Goal: Task Accomplishment & Management: Manage account settings

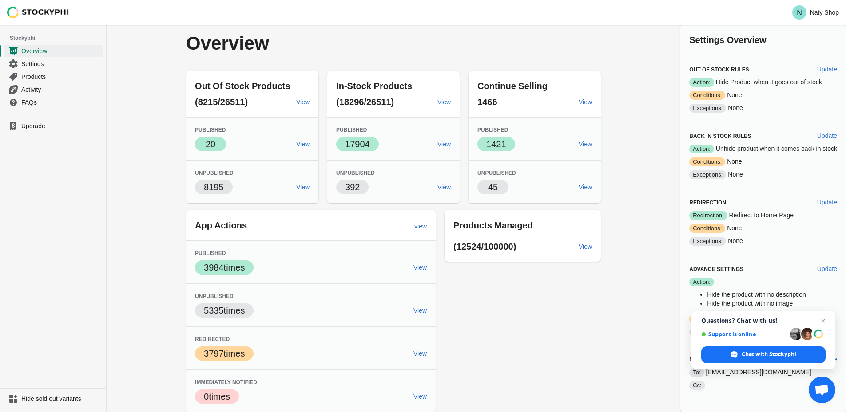
click at [154, 185] on div "Overview Out Of Stock Products (8215/26511) View Published Success 20 View Unpu…" at bounding box center [476, 219] width 739 height 388
click at [31, 64] on span "Settings" at bounding box center [60, 63] width 79 height 9
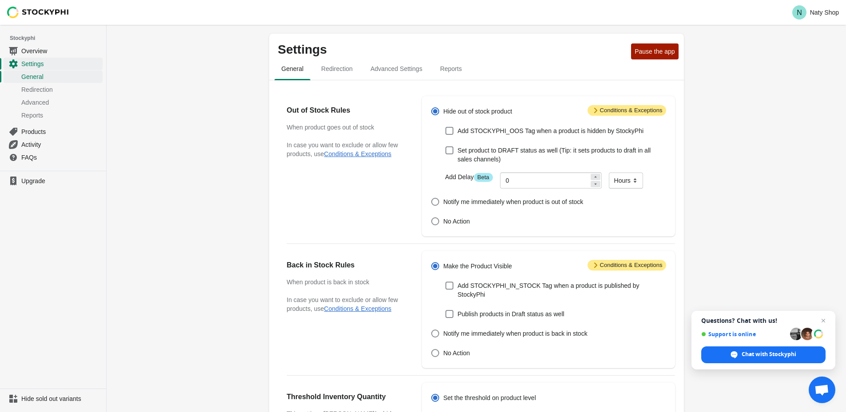
click at [617, 110] on span "Attention Conditions & Exceptions" at bounding box center [626, 110] width 79 height 11
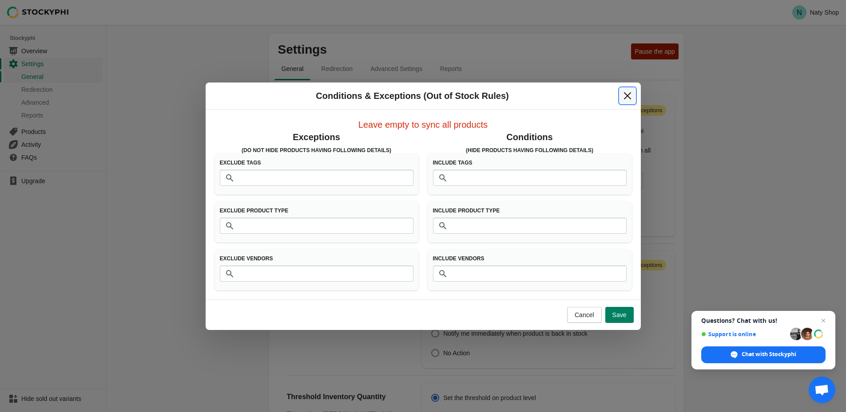
click at [629, 101] on button "Close" at bounding box center [627, 96] width 16 height 16
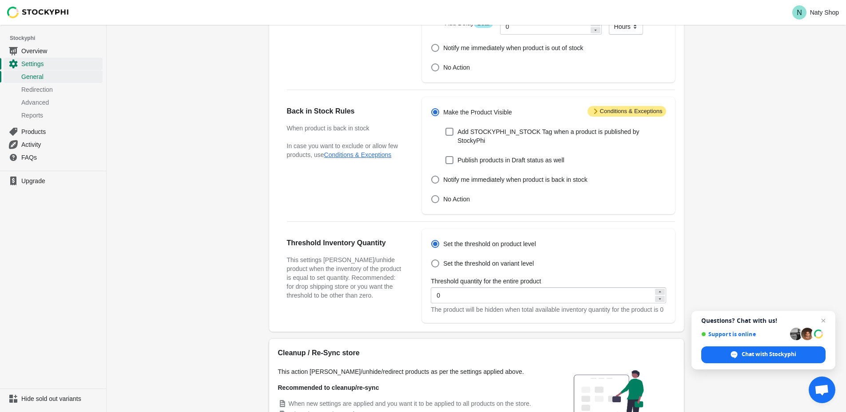
scroll to position [236, 0]
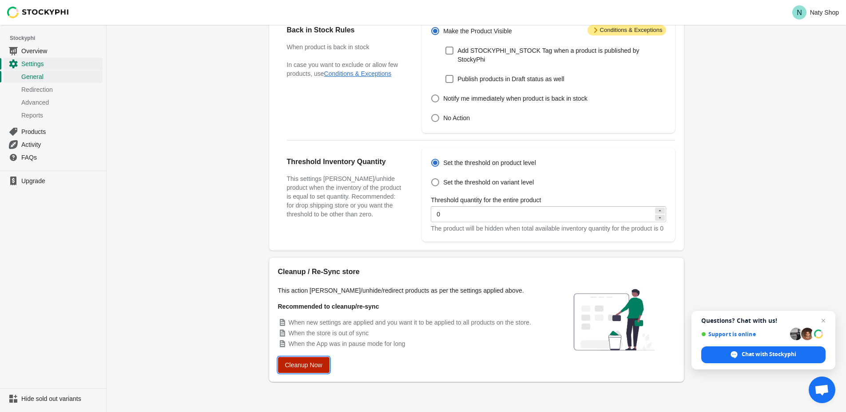
click at [301, 365] on span "Cleanup Now" at bounding box center [303, 365] width 37 height 7
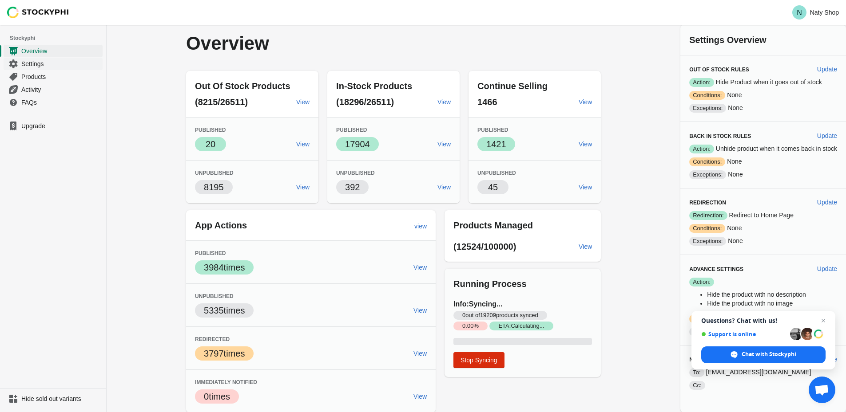
click at [37, 65] on span "Settings" at bounding box center [60, 63] width 79 height 9
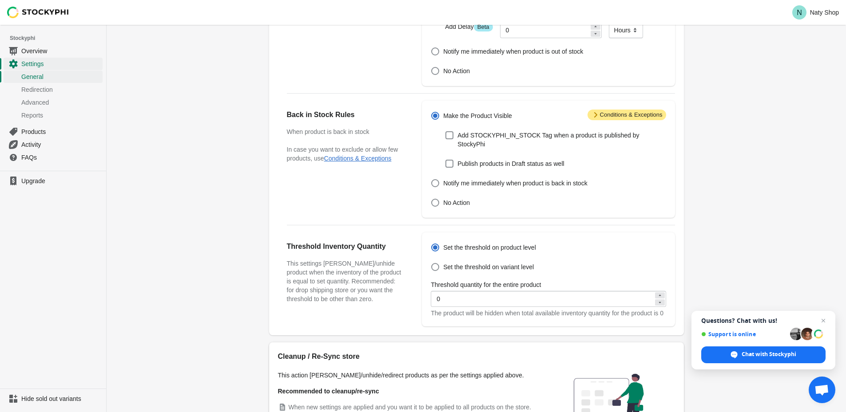
scroll to position [117, 0]
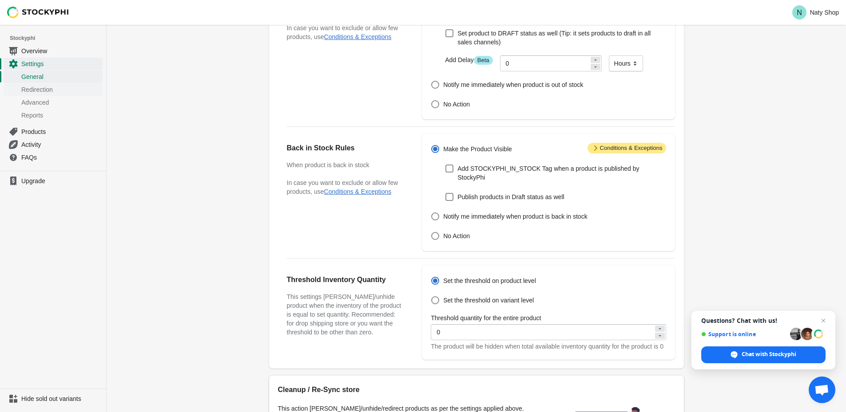
click at [24, 92] on span "Redirection" at bounding box center [60, 89] width 79 height 9
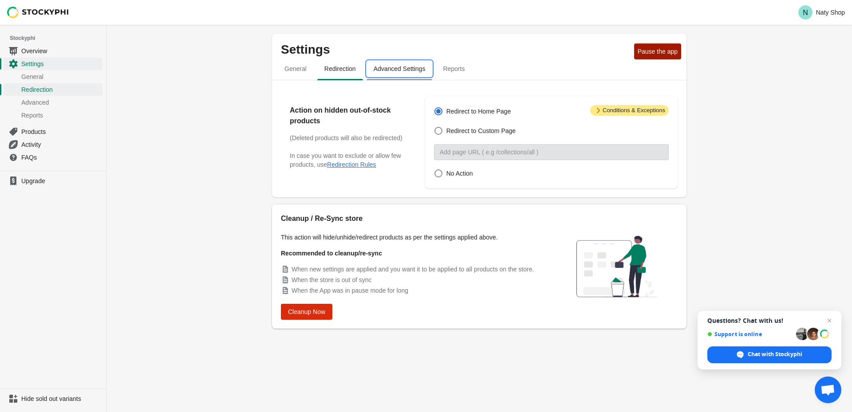
click at [372, 75] on span "Advanced Settings" at bounding box center [400, 69] width 66 height 16
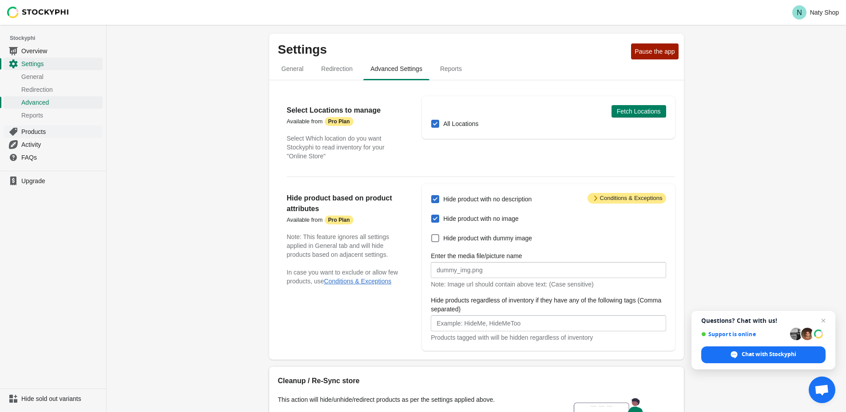
click at [22, 131] on span "Products" at bounding box center [60, 131] width 79 height 9
